Goal: Task Accomplishment & Management: Manage account settings

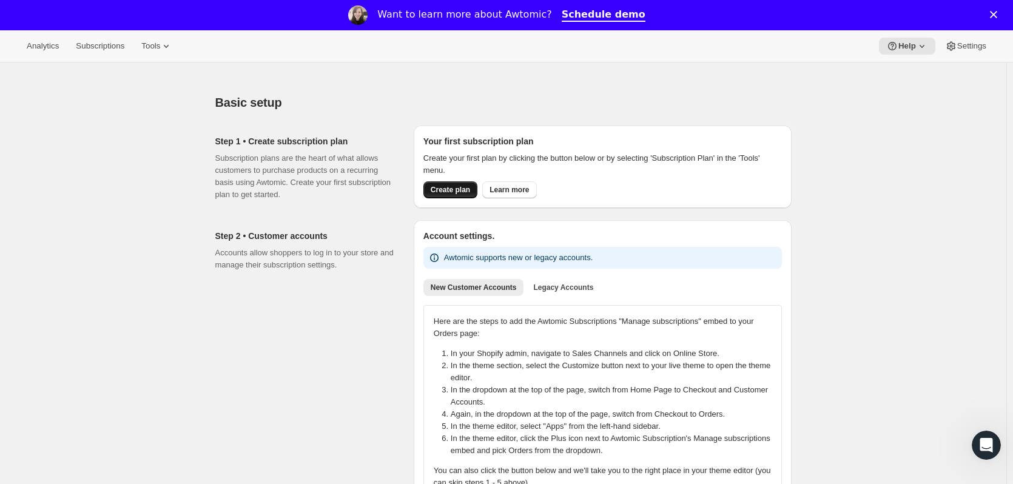
click at [458, 189] on span "Create plan" at bounding box center [450, 190] width 39 height 10
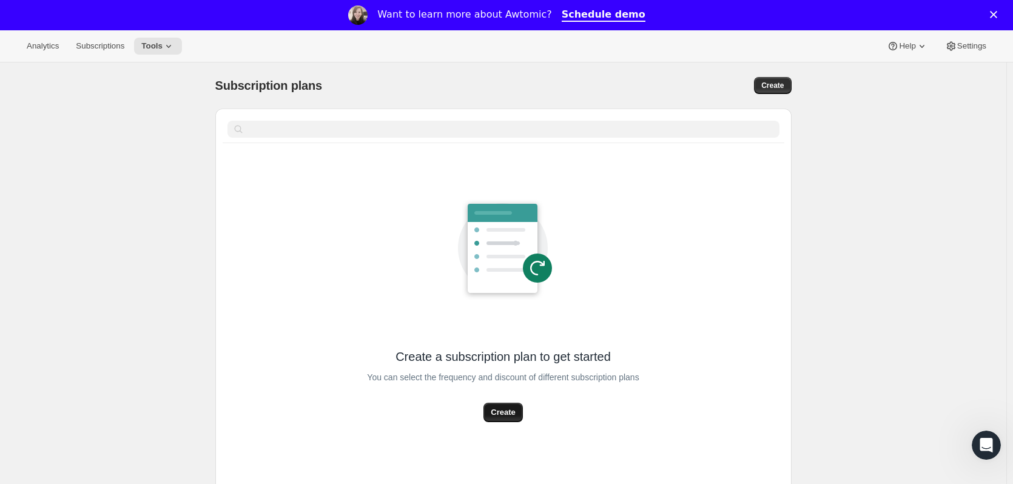
click at [507, 411] on span "Create" at bounding box center [503, 413] width 24 height 12
select select "WEEK"
select select "MONTH"
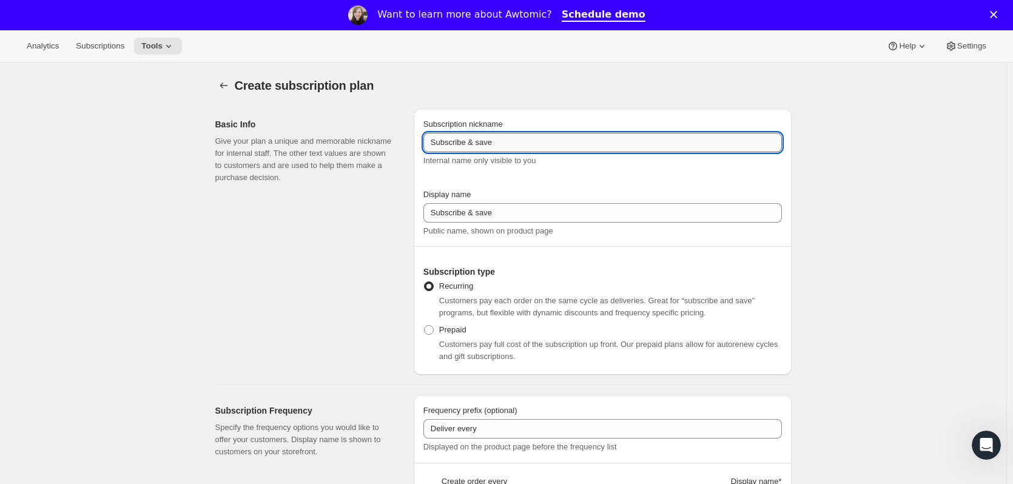
click at [513, 141] on input "Subscribe & save" at bounding box center [603, 142] width 359 height 19
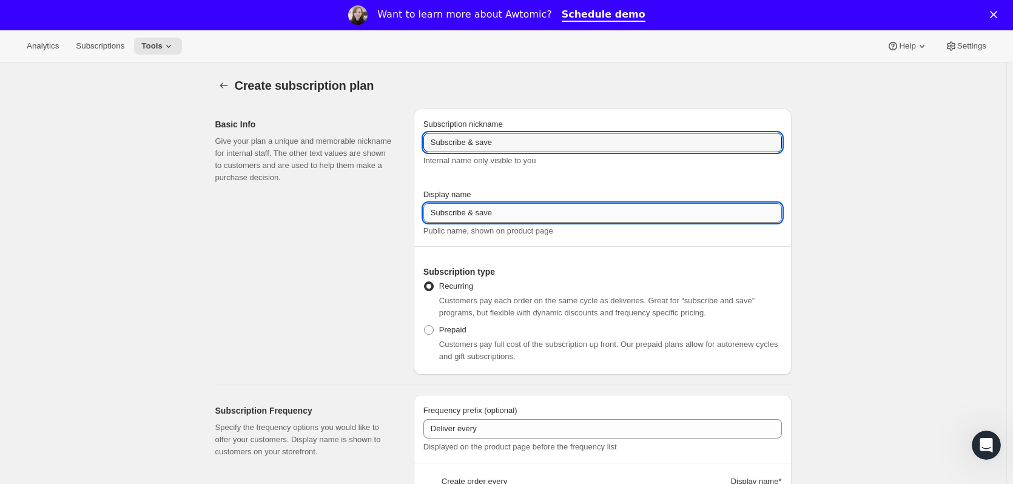
click at [507, 212] on input "Subscribe & save" at bounding box center [603, 212] width 359 height 19
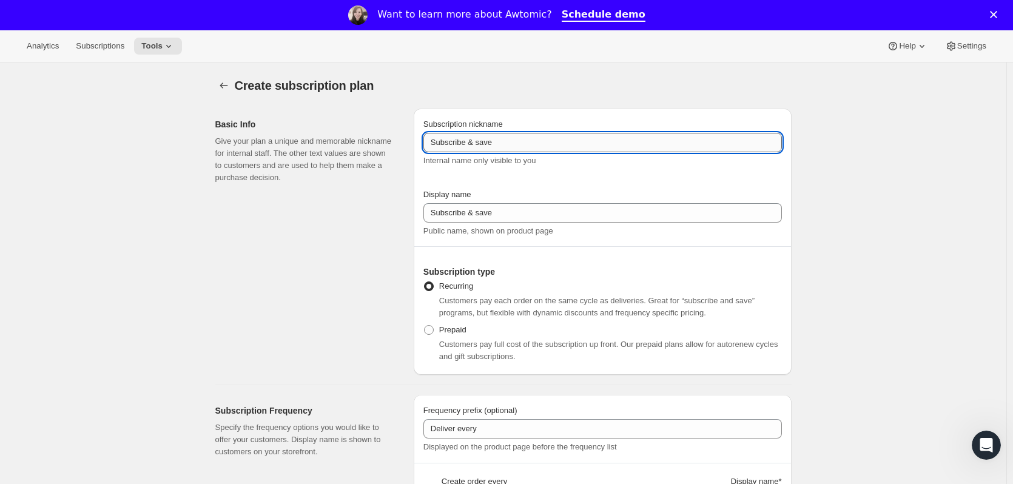
click at [518, 140] on input "Subscribe & save" at bounding box center [603, 142] width 359 height 19
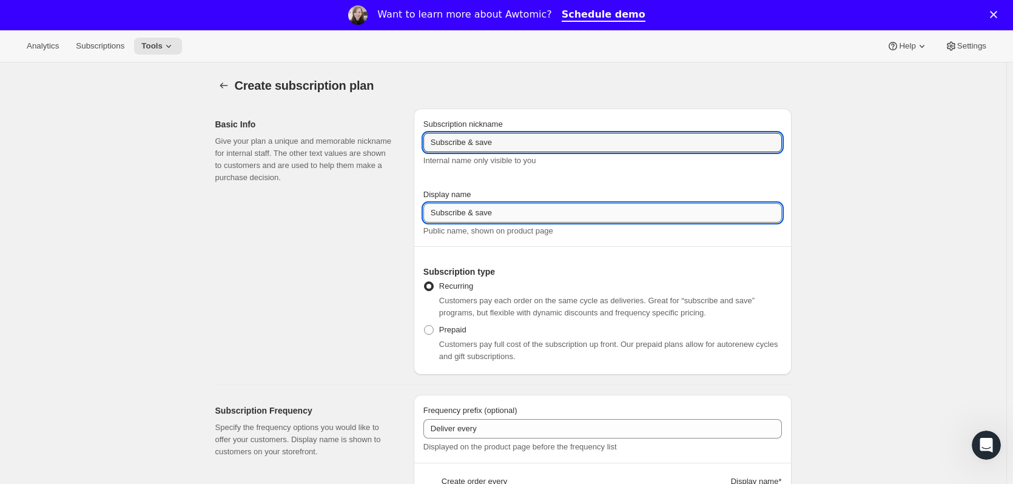
click at [507, 212] on input "Subscribe & save" at bounding box center [603, 212] width 359 height 19
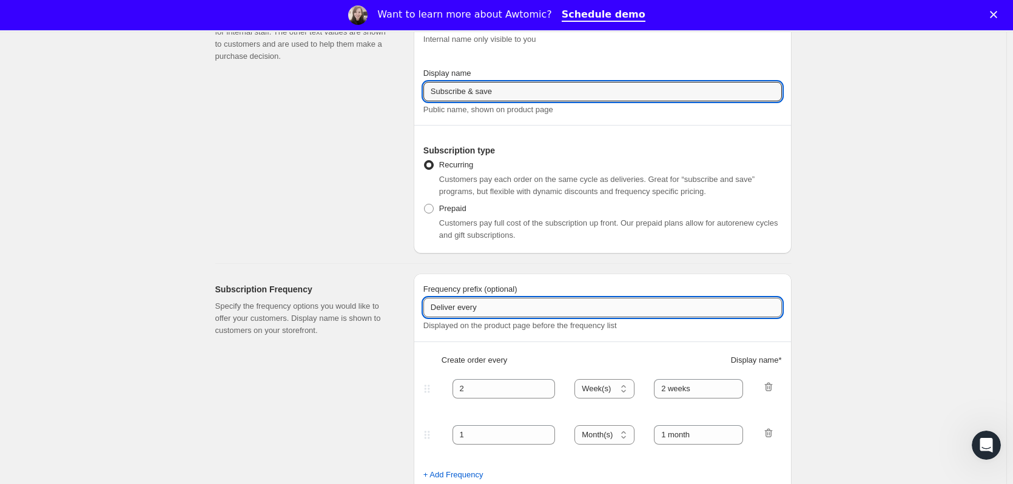
click at [481, 314] on input "Deliver every" at bounding box center [603, 307] width 359 height 19
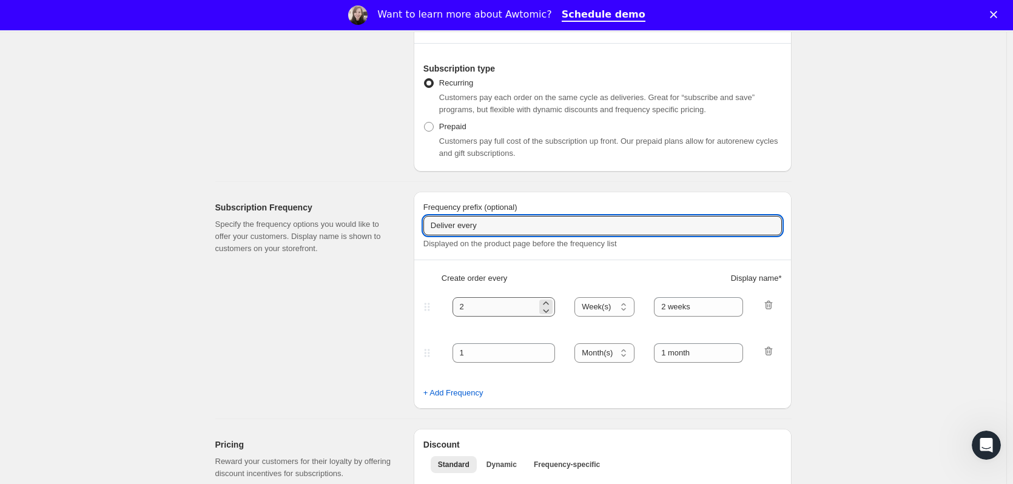
scroll to position [303, 0]
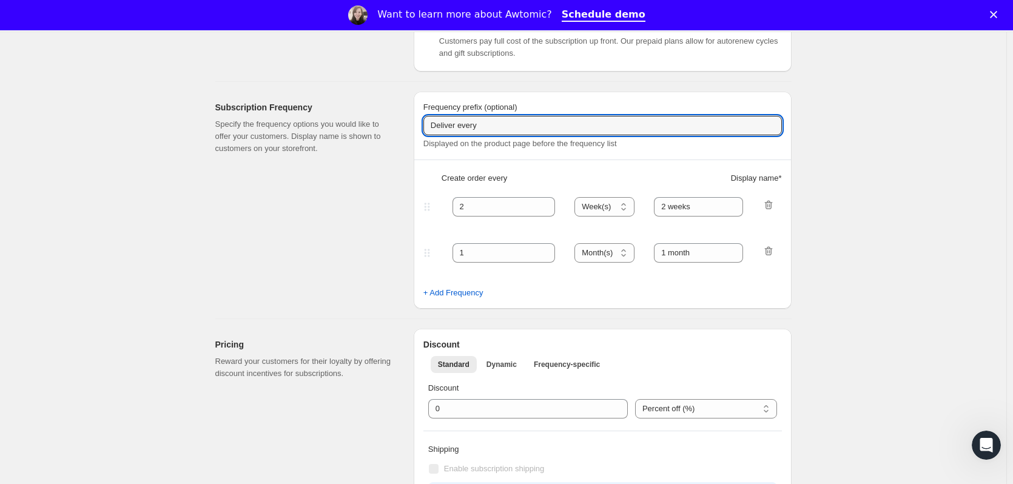
click at [768, 248] on icon "button" at bounding box center [769, 251] width 12 height 12
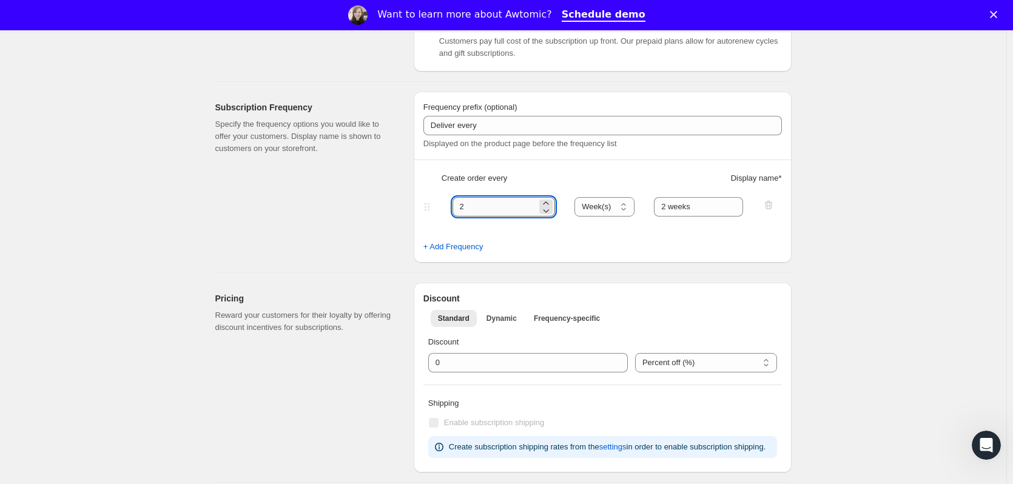
click at [527, 202] on input "2" at bounding box center [495, 206] width 85 height 19
click at [615, 206] on select "Day(s) Week(s) Month(s) Year(s)" at bounding box center [605, 206] width 60 height 19
select select "DAY"
click at [578, 197] on select "Day(s) Week(s) Month(s) Year(s)" at bounding box center [605, 206] width 60 height 19
drag, startPoint x: 502, startPoint y: 206, endPoint x: 442, endPoint y: 197, distance: 60.2
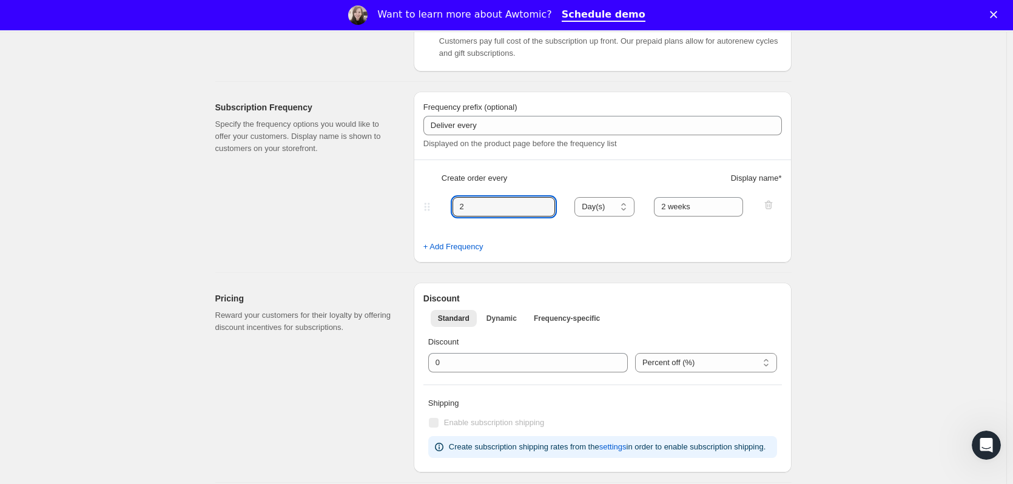
click at [447, 198] on div "2 Day(s) Week(s) Month(s) Year(s) Day(s) 2 weeks" at bounding box center [598, 206] width 354 height 19
type input "60"
click at [675, 164] on div "Frequency prefix (optional) Deliver every Displayed on the product page before …" at bounding box center [603, 177] width 378 height 171
drag, startPoint x: 711, startPoint y: 208, endPoint x: 607, endPoint y: 205, distance: 103.2
click at [609, 205] on div "60 Day(s) Week(s) Month(s) Year(s) Day(s) 2 weeks" at bounding box center [598, 206] width 354 height 19
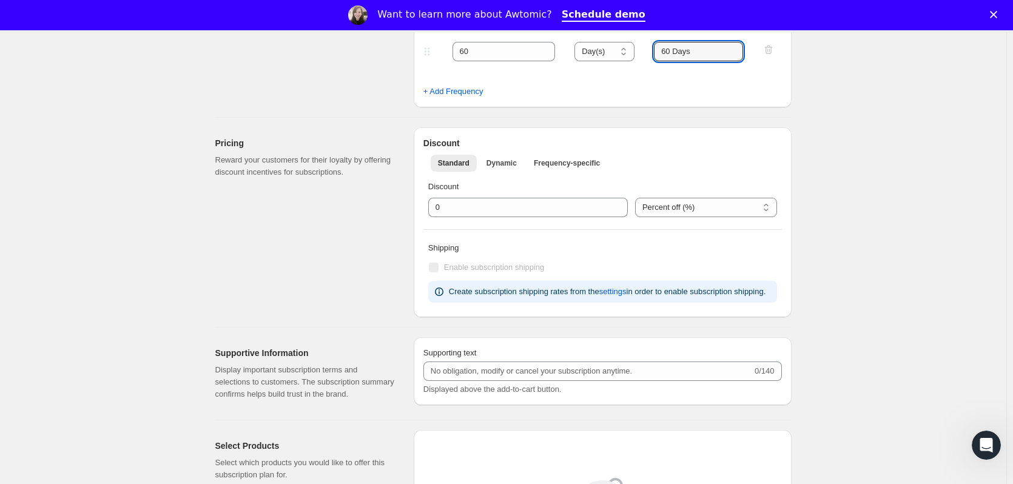
scroll to position [486, 0]
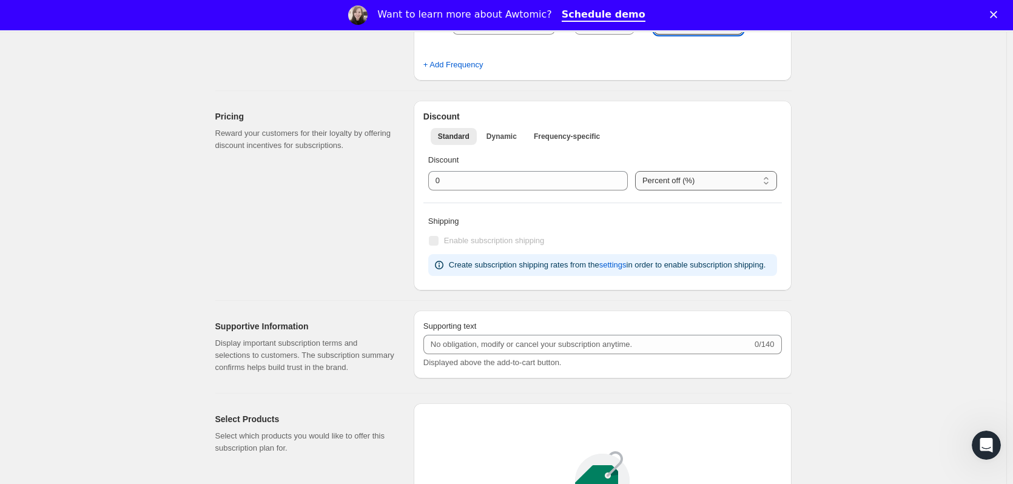
type input "60 Days"
click at [698, 180] on select "Percent off (%) Eurass off (€)" at bounding box center [706, 180] width 142 height 19
drag, startPoint x: 697, startPoint y: 180, endPoint x: 604, endPoint y: 183, distance: 93.5
click at [697, 180] on select "Percent off (%) Eurass off (€)" at bounding box center [706, 180] width 142 height 19
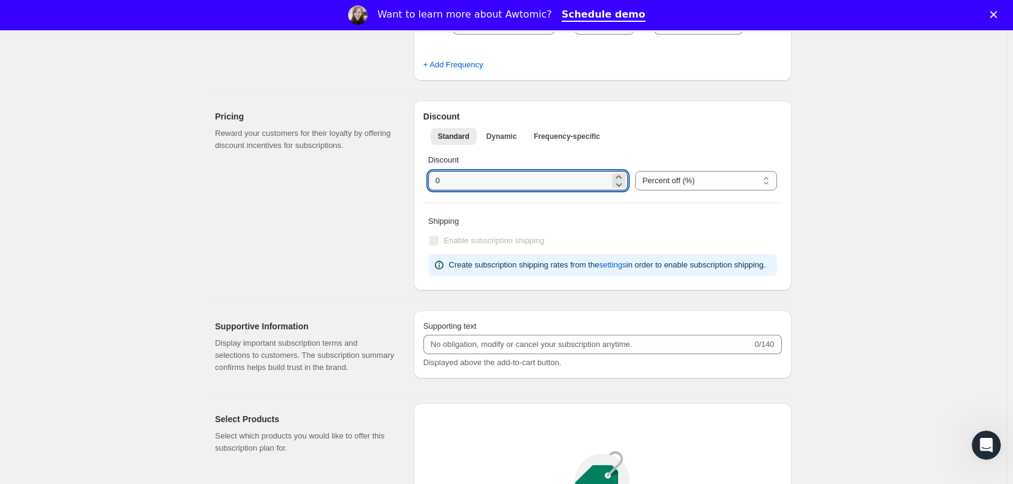
drag, startPoint x: 474, startPoint y: 187, endPoint x: 348, endPoint y: 184, distance: 125.6
click at [390, 185] on div "Pricing Reward your customers for their loyalty by offering discount incentives…" at bounding box center [499, 191] width 586 height 200
type input "15"
click at [688, 160] on p "Discount" at bounding box center [602, 160] width 349 height 12
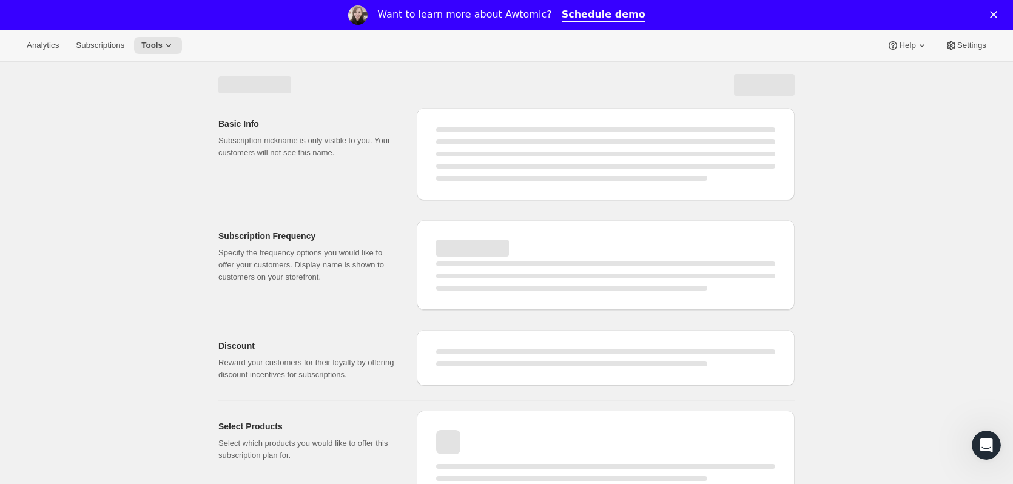
scroll to position [0, 0]
select select "WEEK"
select select "MONTH"
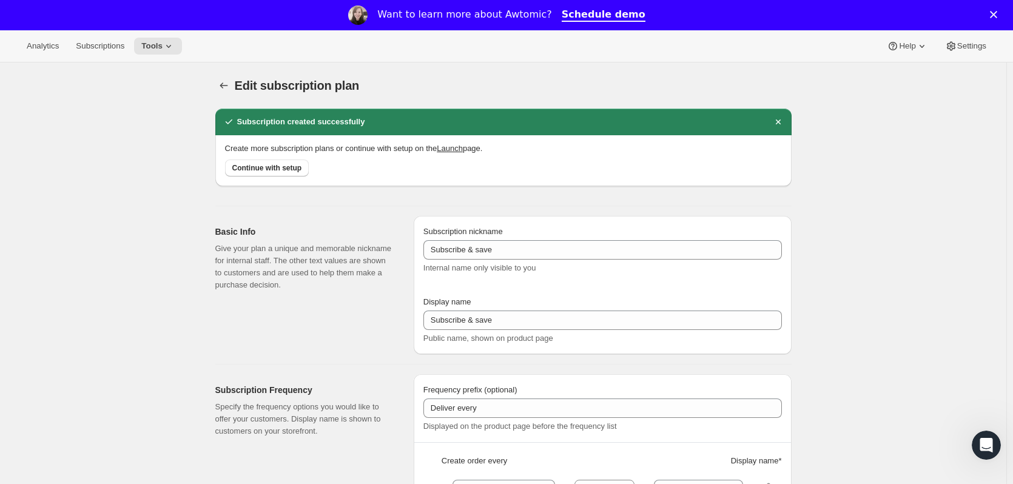
type input "60"
select select "DAY"
type input "60 Days"
type input "15"
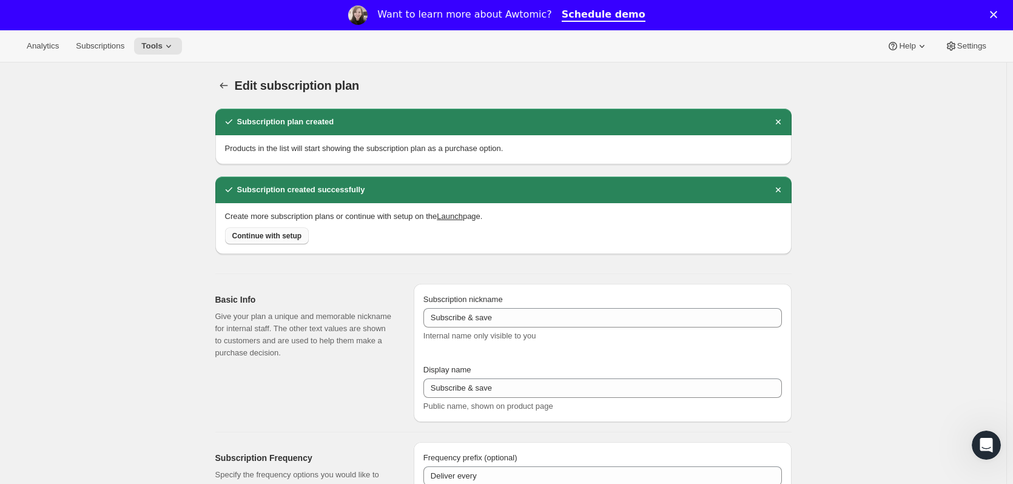
click at [261, 240] on span "Continue with setup" at bounding box center [267, 236] width 70 height 10
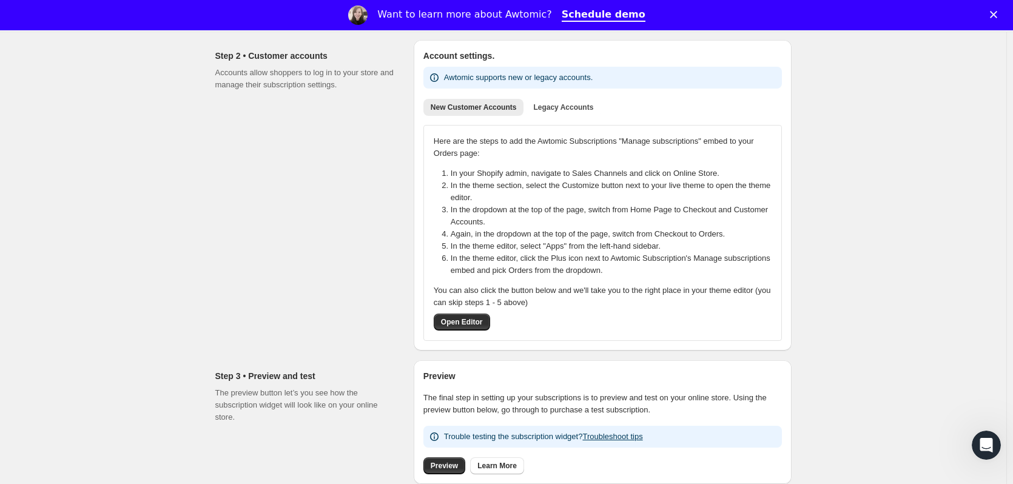
scroll to position [182, 0]
click at [470, 326] on button "Open Editor" at bounding box center [462, 320] width 56 height 17
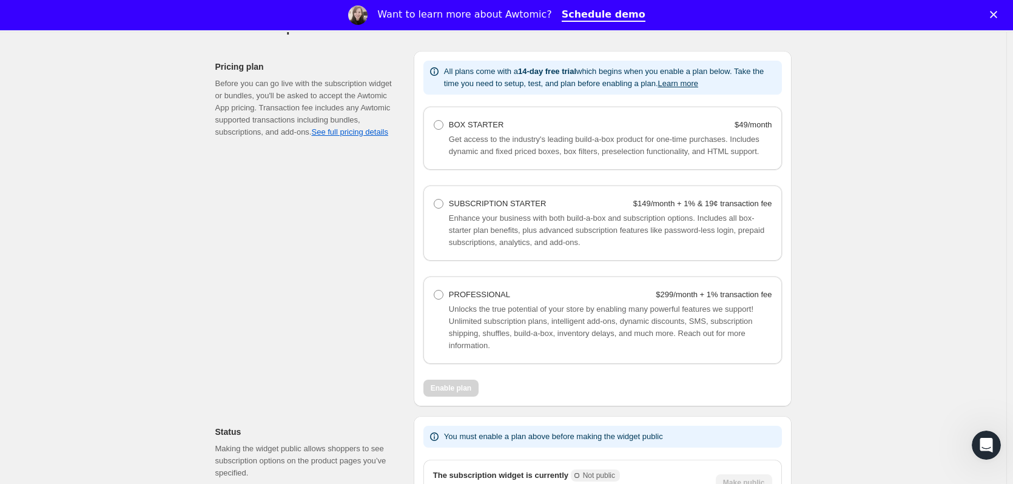
scroll to position [789, 0]
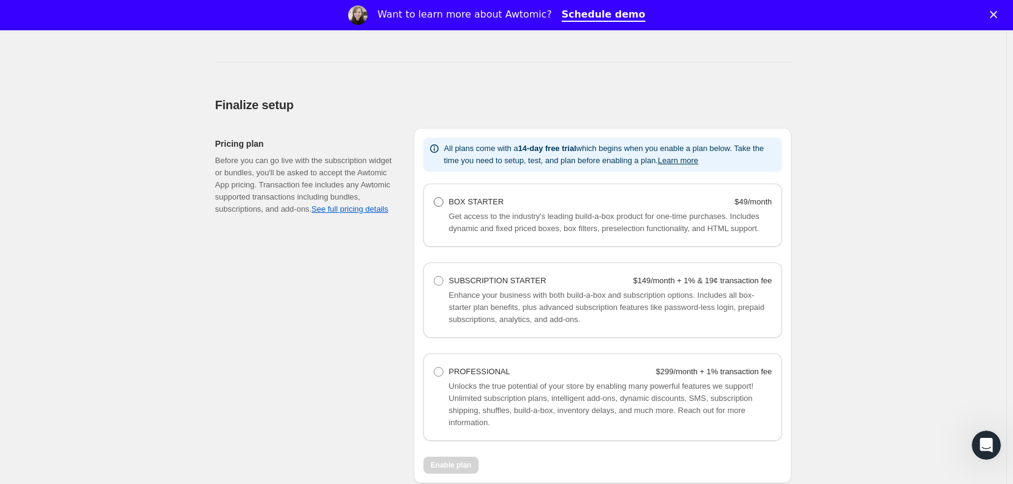
click at [444, 200] on span at bounding box center [439, 202] width 10 height 10
click at [435, 198] on Starter "BOX STARTER $49/month" at bounding box center [434, 197] width 1 height 1
radio Starter "true"
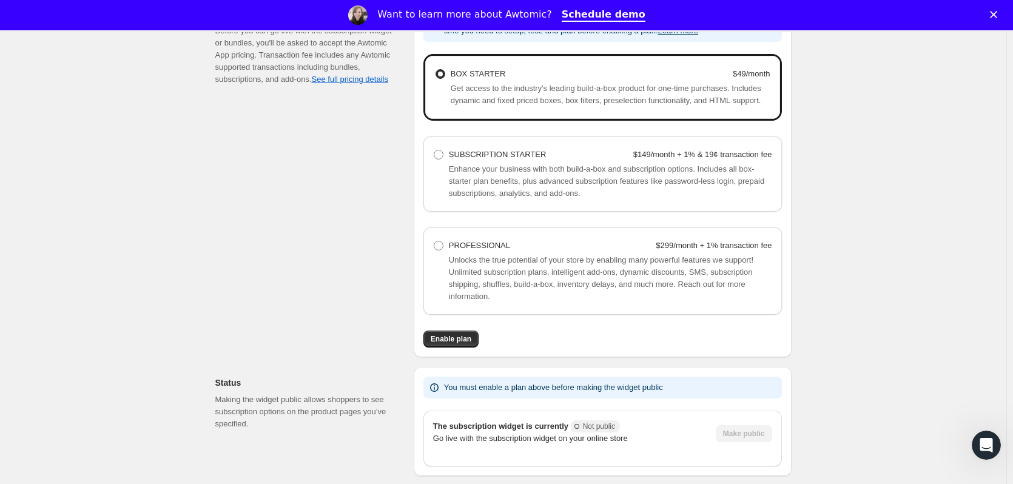
scroll to position [899, 0]
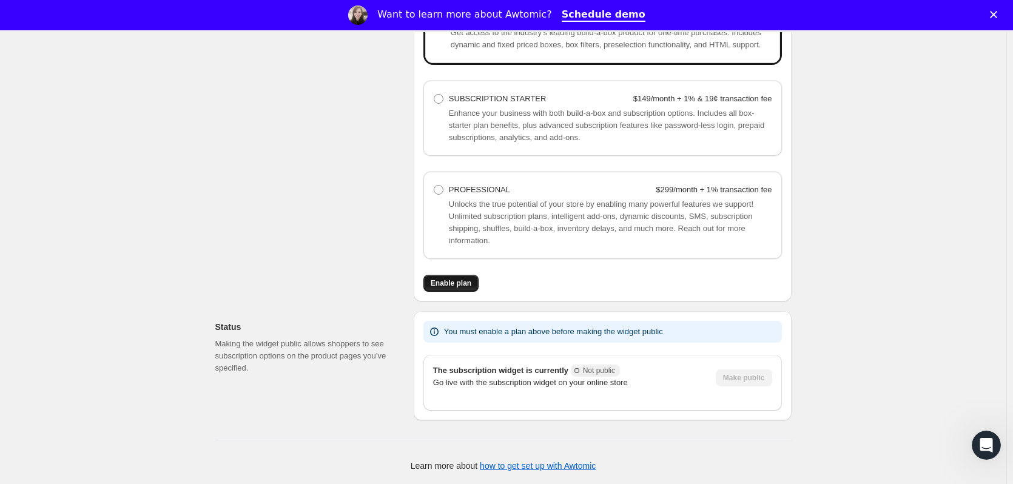
click at [467, 286] on span "Enable plan" at bounding box center [451, 284] width 41 height 10
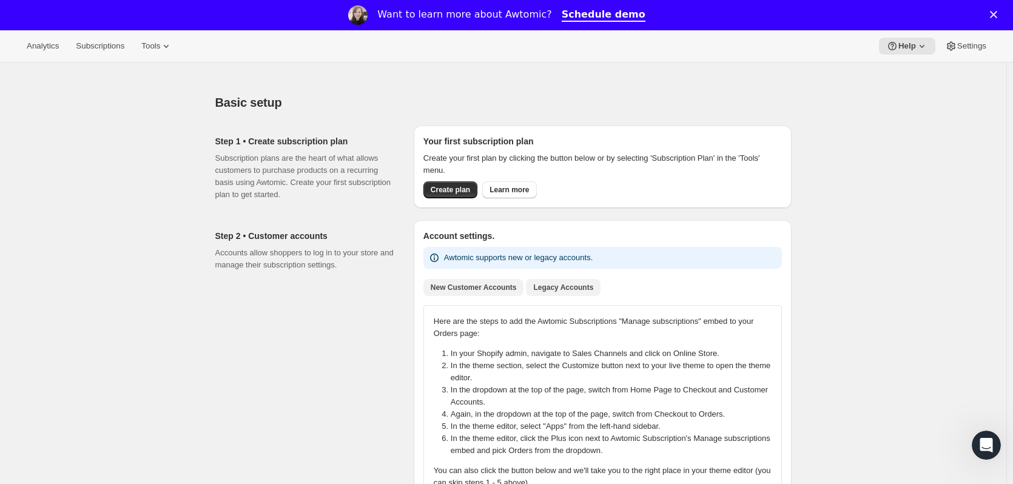
click at [567, 289] on span "Legacy Accounts" at bounding box center [563, 288] width 60 height 10
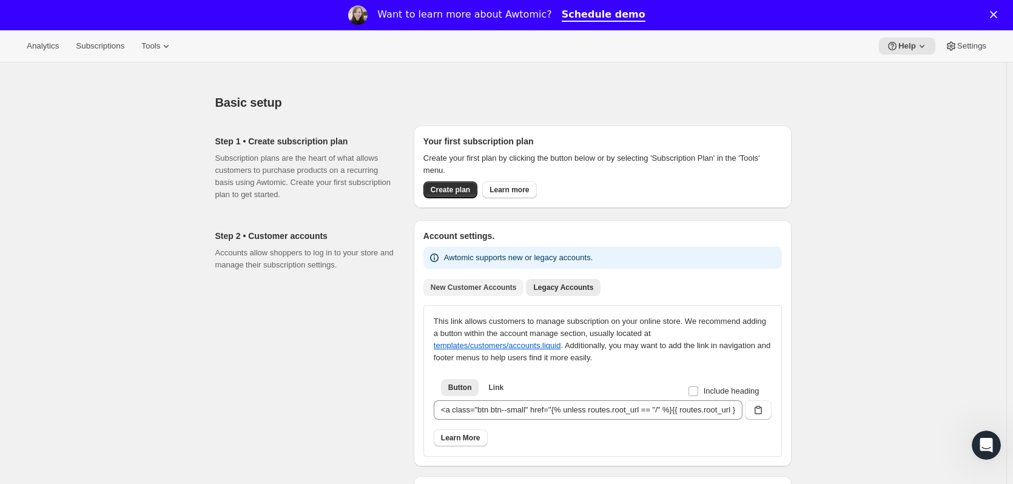
click at [501, 288] on span "New Customer Accounts" at bounding box center [474, 288] width 86 height 10
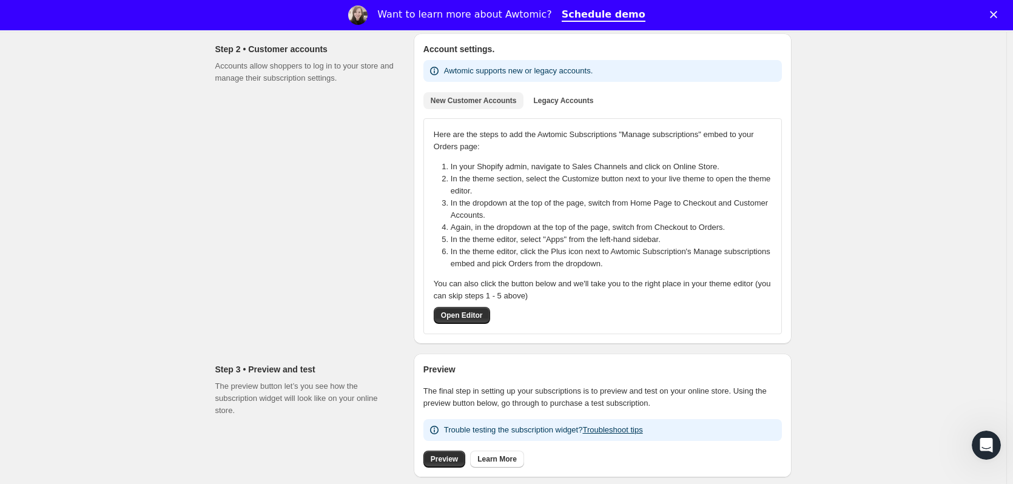
scroll to position [182, 0]
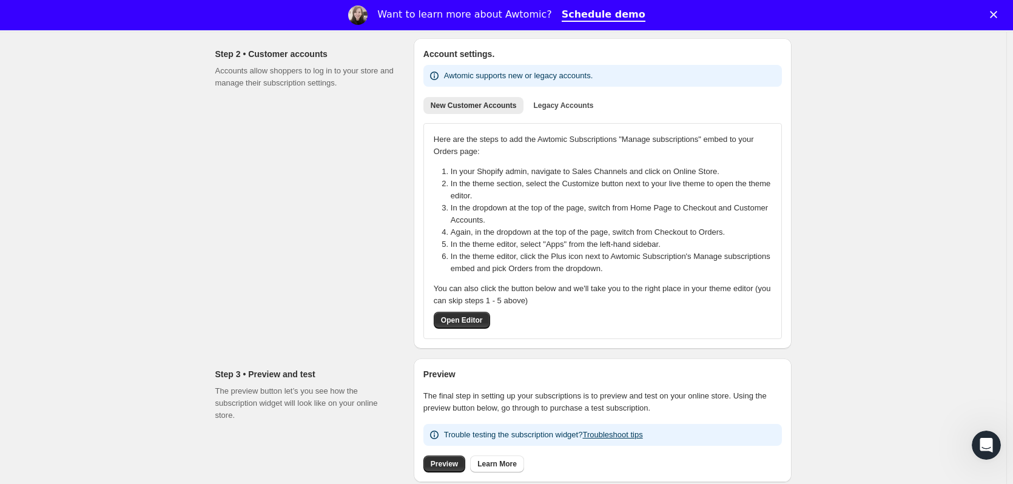
click at [998, 13] on icon "Close" at bounding box center [993, 14] width 7 height 7
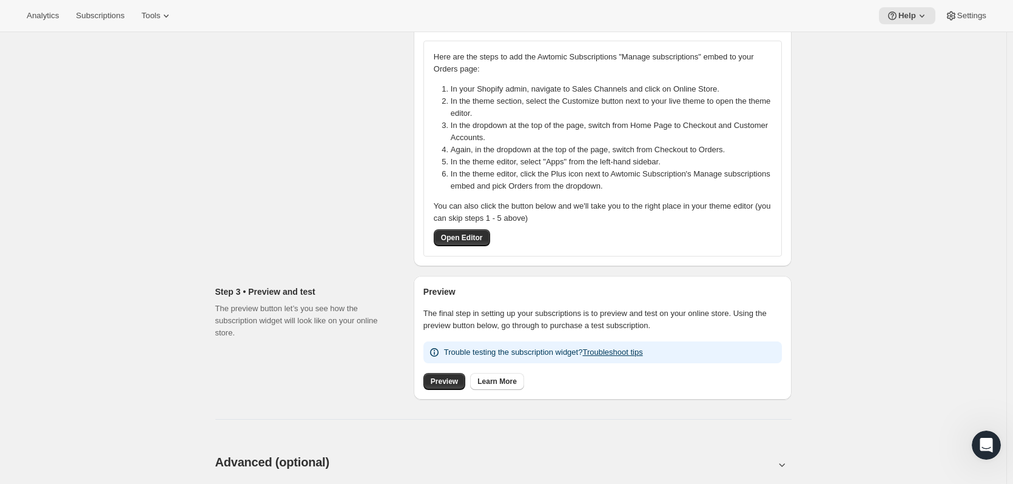
scroll to position [425, 0]
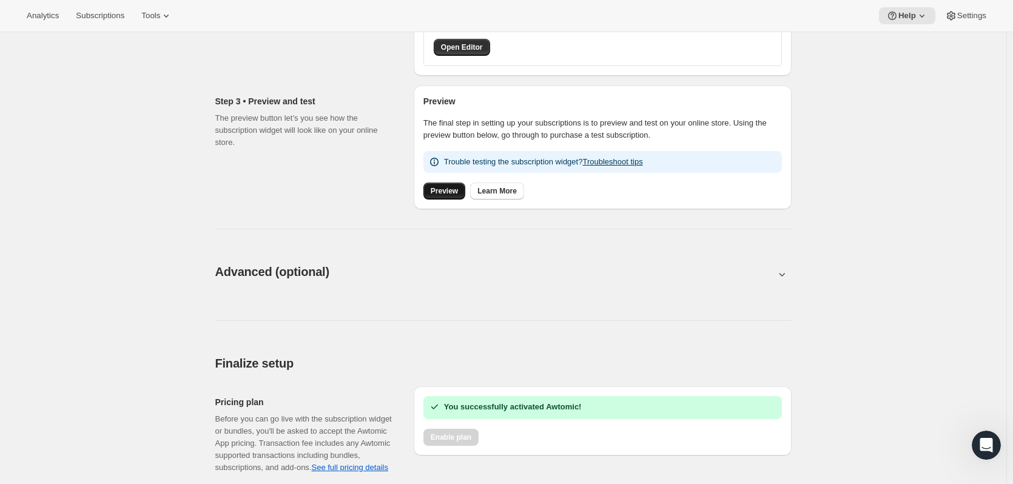
click at [458, 193] on span "Preview" at bounding box center [444, 191] width 27 height 10
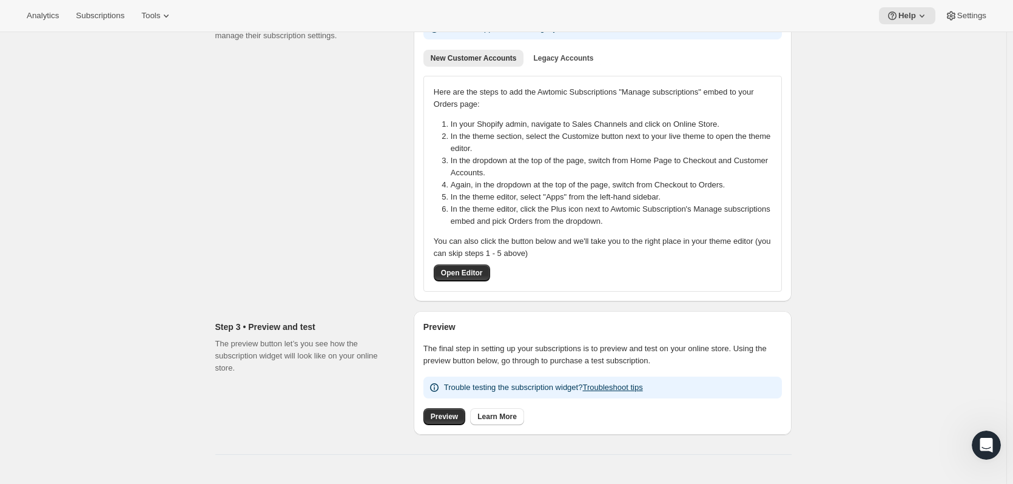
scroll to position [182, 0]
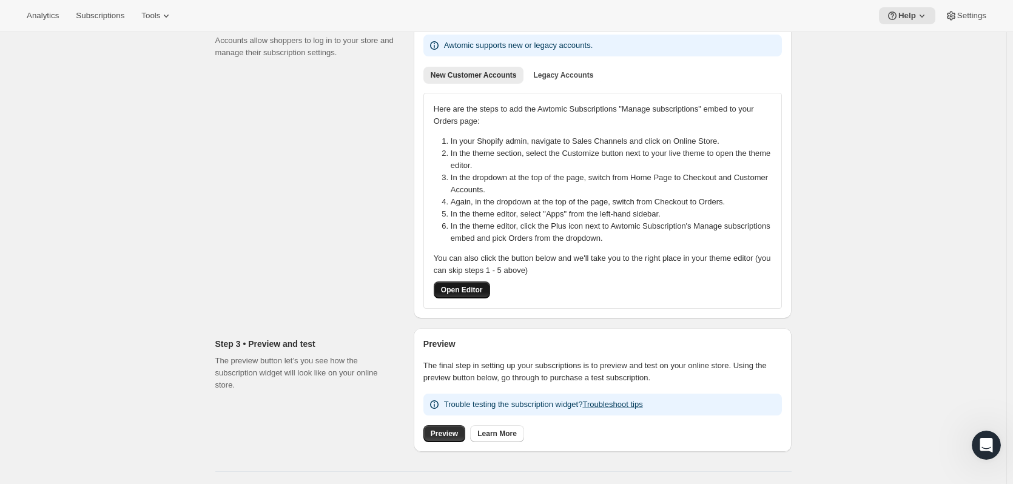
click at [475, 293] on span "Open Editor" at bounding box center [462, 290] width 42 height 10
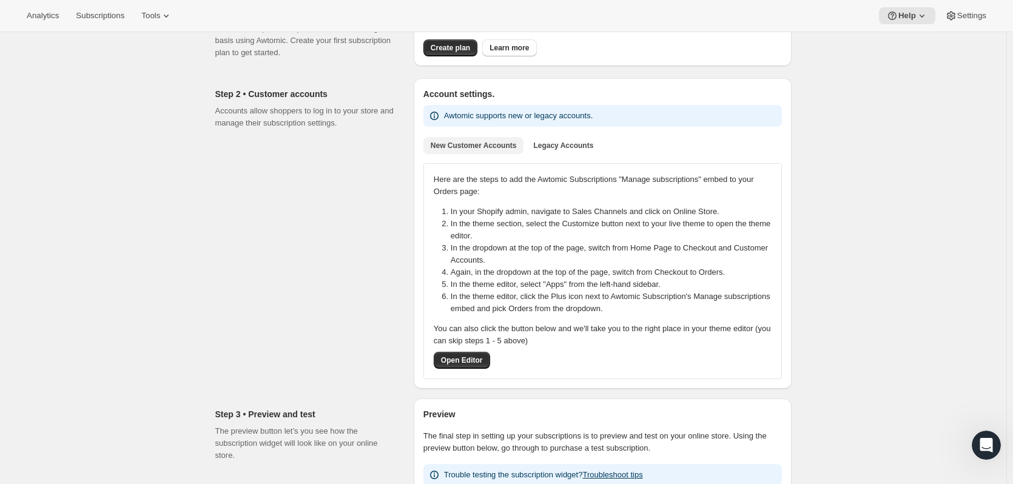
scroll to position [0, 0]
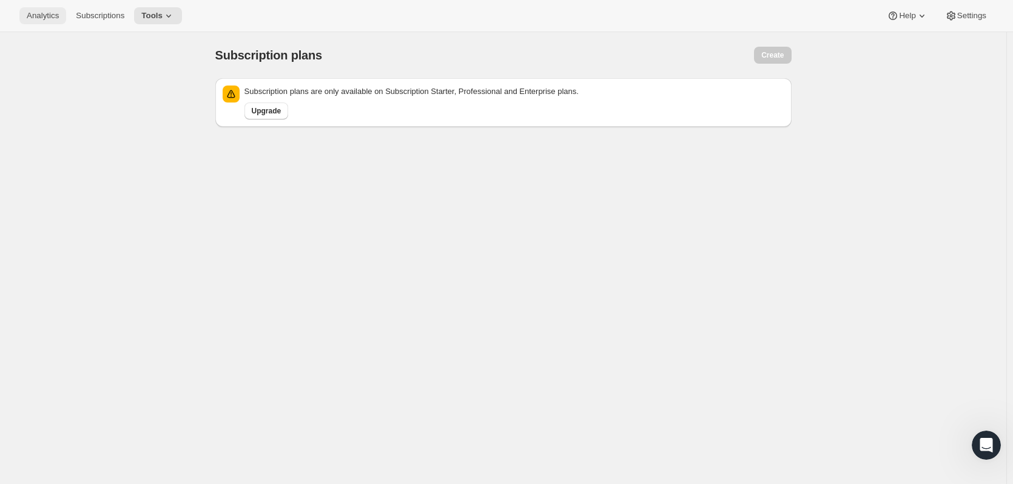
click at [40, 15] on span "Analytics" at bounding box center [43, 16] width 32 height 10
click at [83, 14] on span "Subscriptions" at bounding box center [100, 16] width 49 height 10
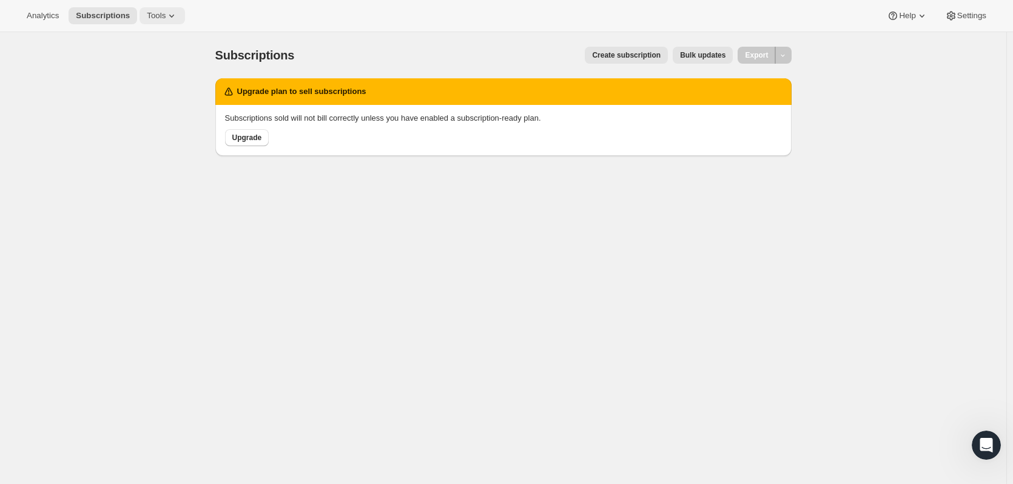
click at [151, 15] on span "Tools" at bounding box center [156, 16] width 19 height 10
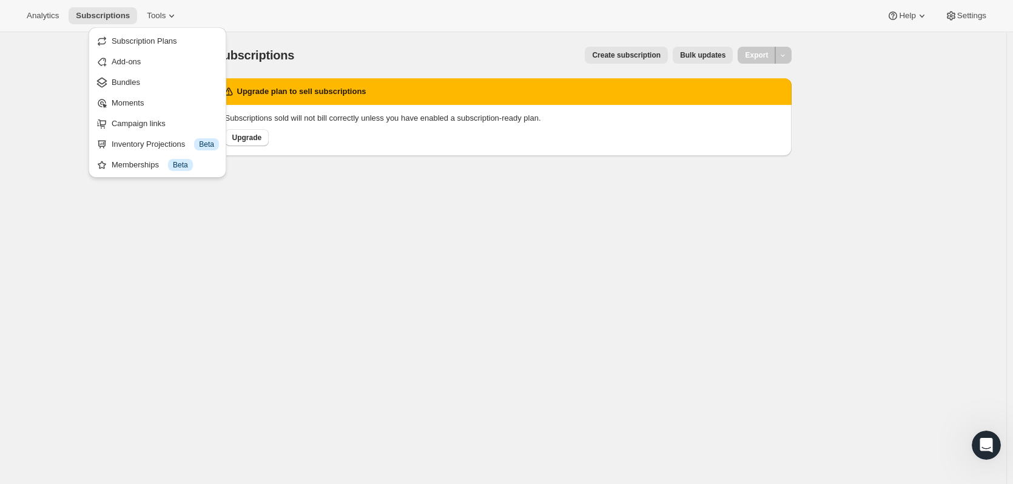
click at [303, 41] on div "Subscriptions. This page is ready Subscriptions Create subscription Bulk update…" at bounding box center [503, 55] width 577 height 46
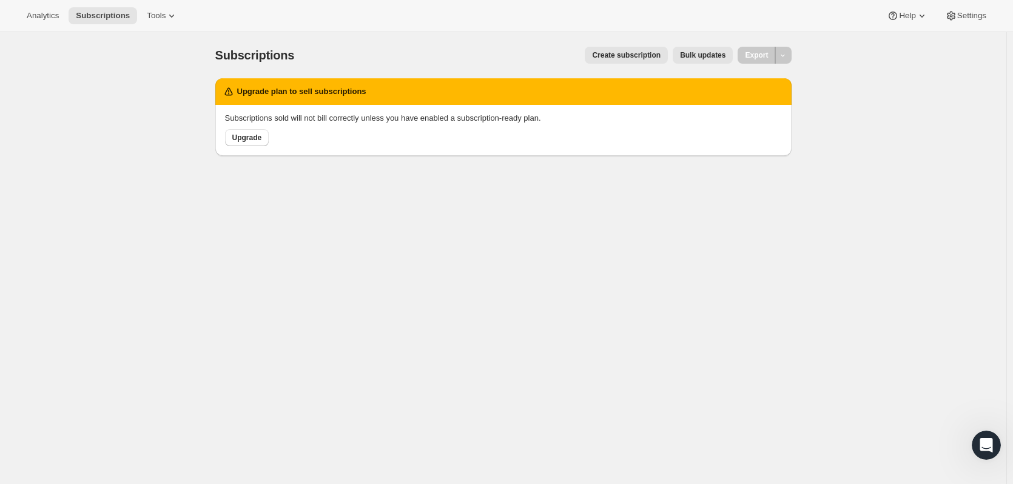
drag, startPoint x: 1, startPoint y: 202, endPoint x: 918, endPoint y: 32, distance: 933.3
click at [918, 32] on div "Analytics Subscriptions Tools Help Settings" at bounding box center [506, 16] width 1013 height 32
click at [979, 13] on span "Settings" at bounding box center [972, 16] width 29 height 10
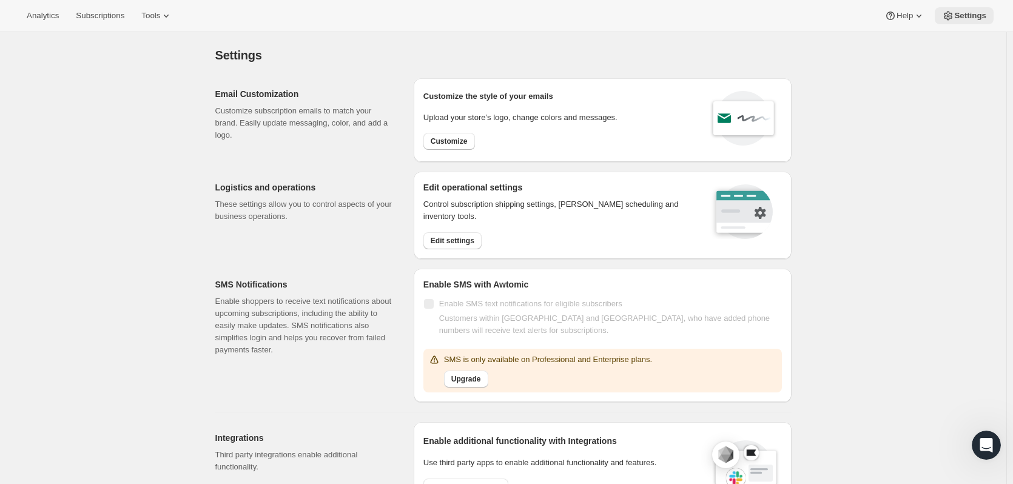
click at [958, 15] on span "Settings" at bounding box center [971, 16] width 32 height 10
